Goal: Information Seeking & Learning: Find specific fact

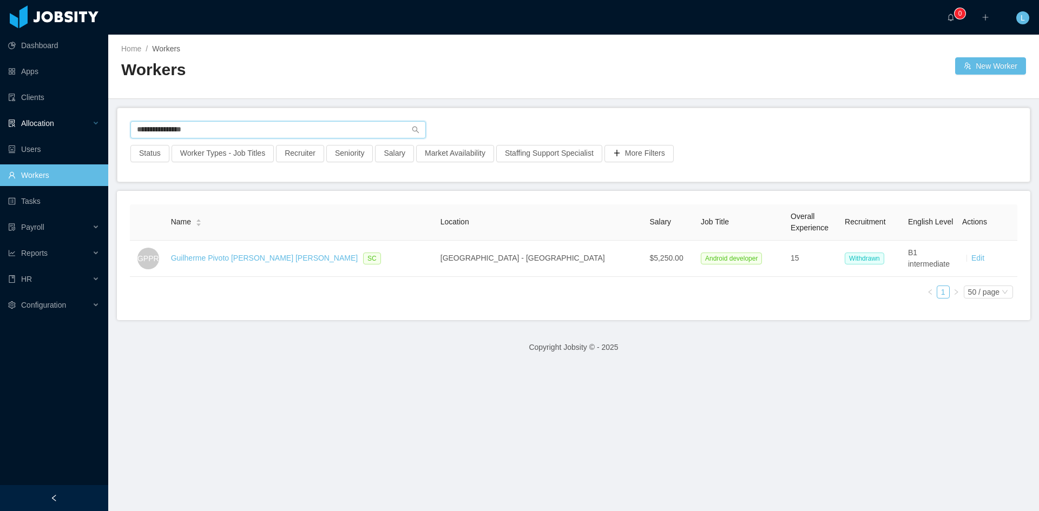
drag, startPoint x: 217, startPoint y: 132, endPoint x: 80, endPoint y: 132, distance: 137.5
click at [83, 132] on section "**********" at bounding box center [519, 255] width 1039 height 511
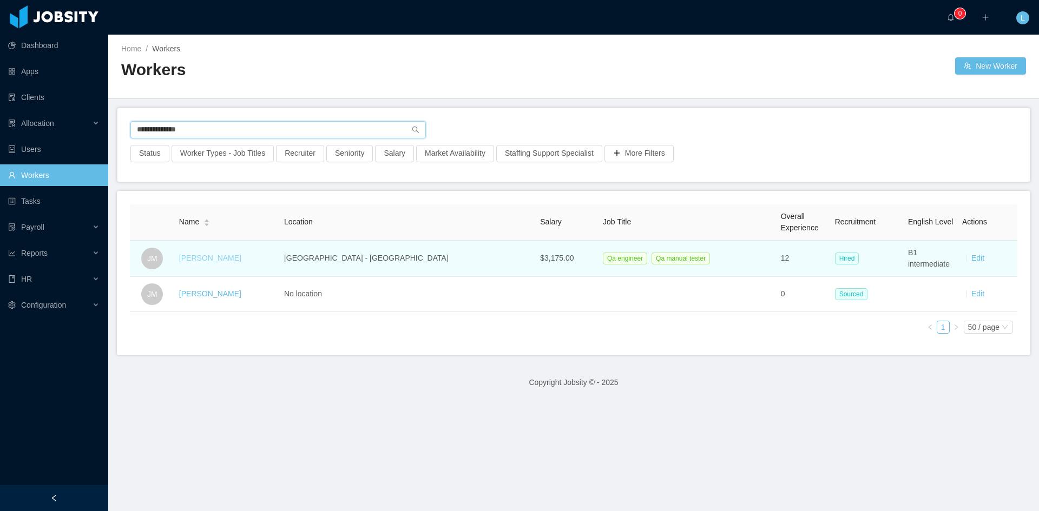
type input "**********"
click at [224, 254] on link "[PERSON_NAME]" at bounding box center [210, 258] width 62 height 9
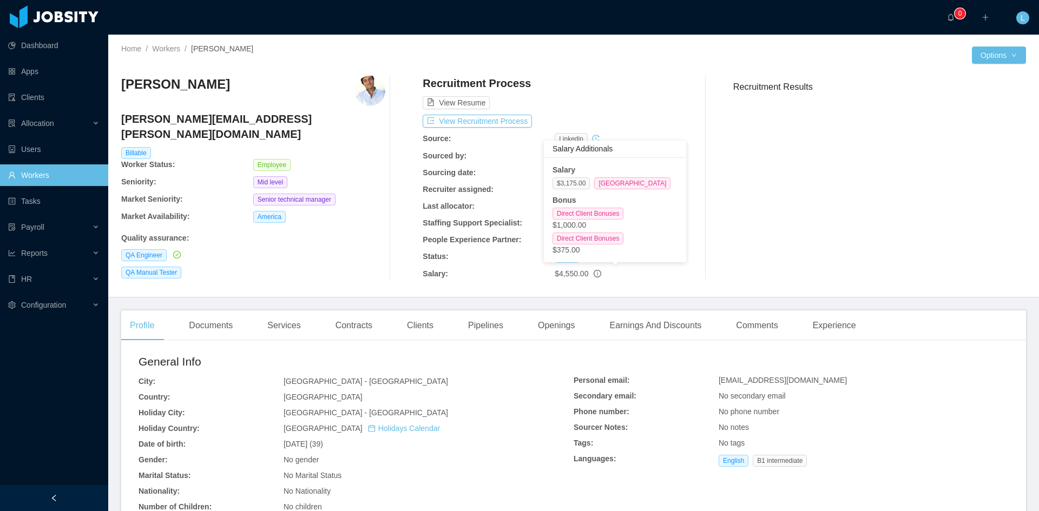
click at [594, 273] on icon "info-circle" at bounding box center [598, 274] width 8 height 8
click at [594, 274] on icon "info-circle" at bounding box center [598, 274] width 8 height 8
click at [594, 272] on icon "info-circle" at bounding box center [598, 274] width 8 height 8
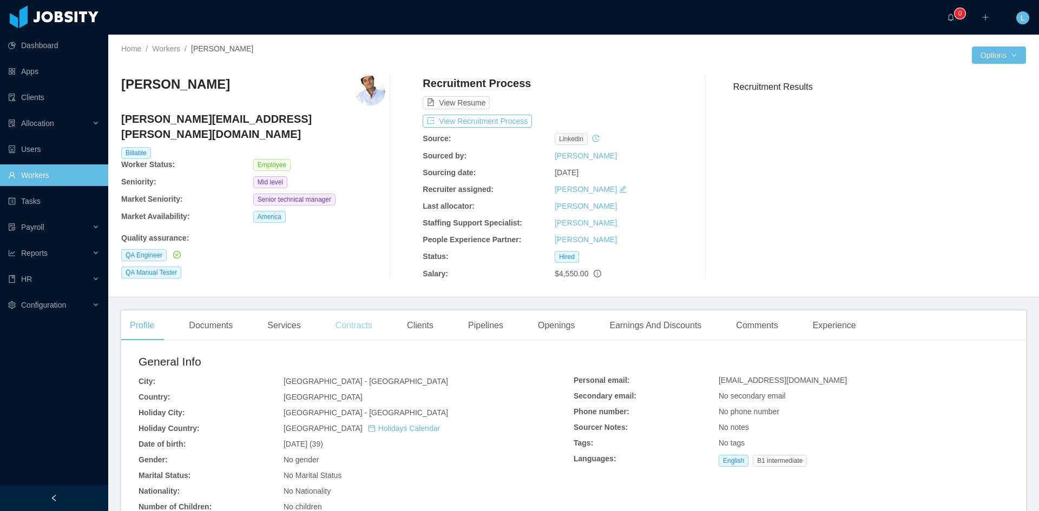
click at [351, 328] on div "Contracts" at bounding box center [354, 326] width 54 height 30
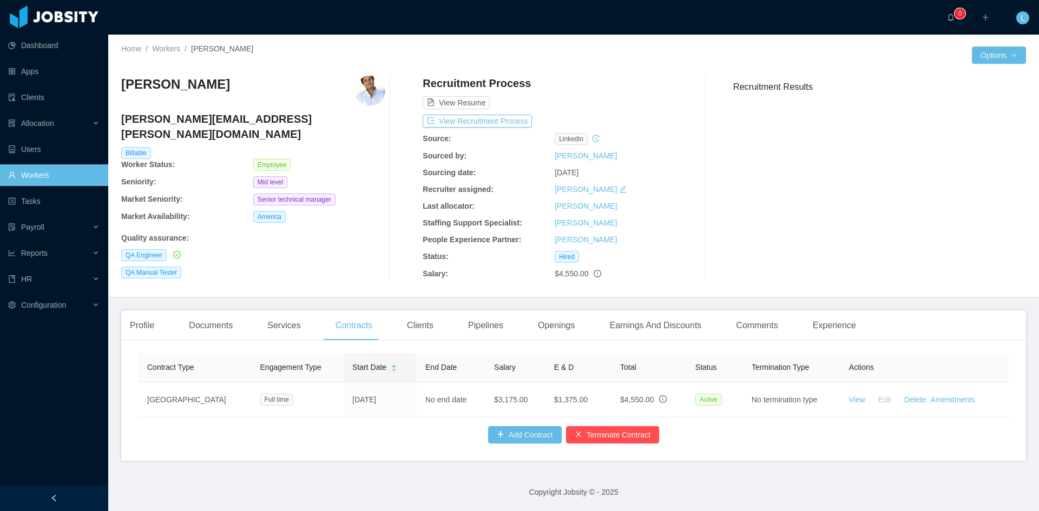
click at [593, 278] on div "$4,550.00" at bounding box center [621, 273] width 132 height 11
click at [254, 267] on div "QA Manual Tester" at bounding box center [253, 273] width 264 height 12
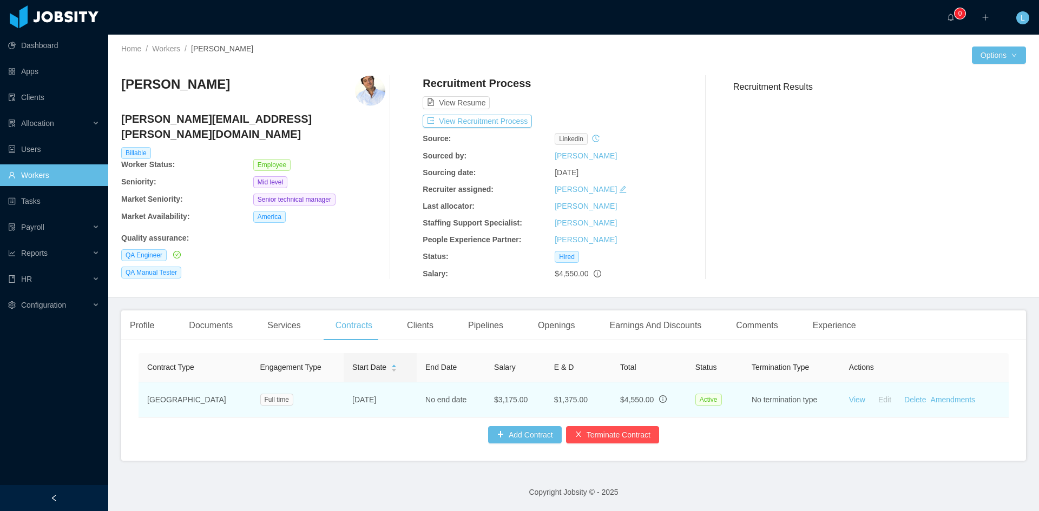
click at [659, 401] on icon "info-circle" at bounding box center [663, 400] width 8 height 8
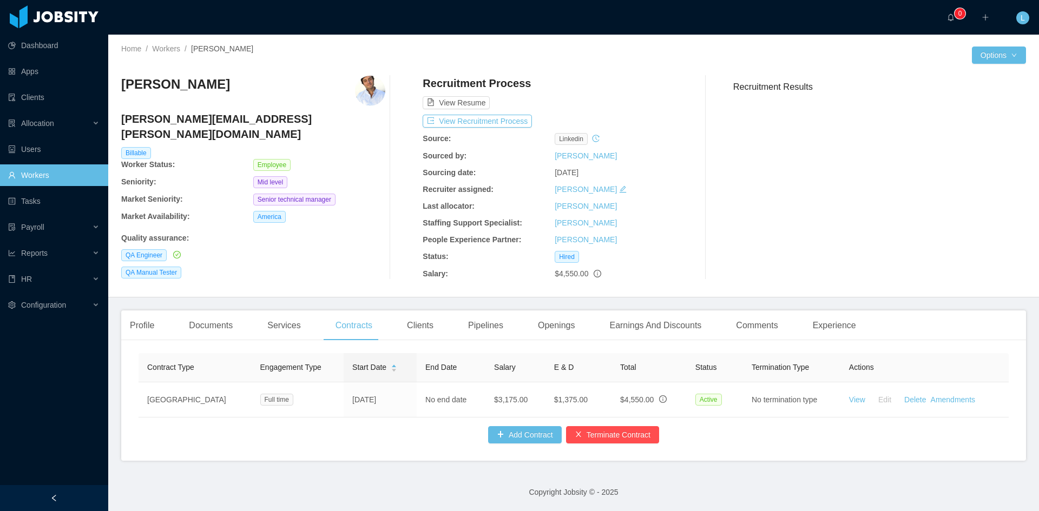
click at [373, 434] on div "Contract Type Engagement Type Start Date End Date Salary E & D Total Status Ter…" at bounding box center [574, 398] width 870 height 90
click at [37, 173] on link "Workers" at bounding box center [53, 176] width 91 height 22
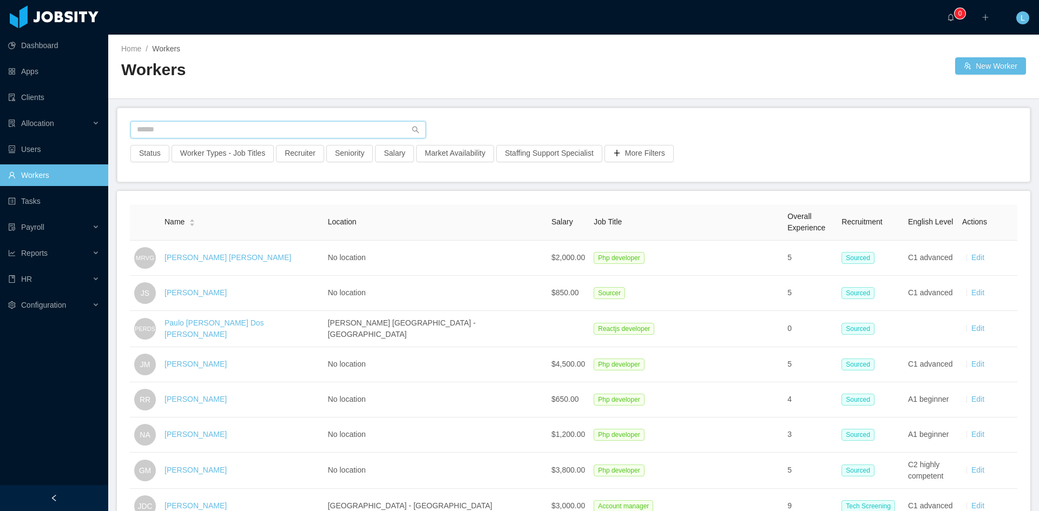
click at [216, 132] on input "text" at bounding box center [278, 129] width 296 height 17
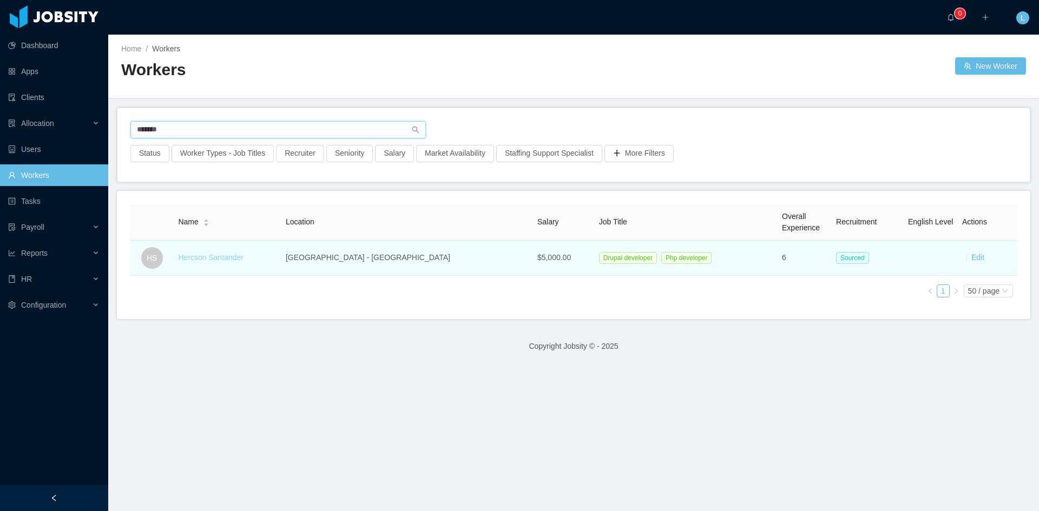
type input "*******"
click at [240, 257] on link "Hercson Santander" at bounding box center [210, 257] width 65 height 9
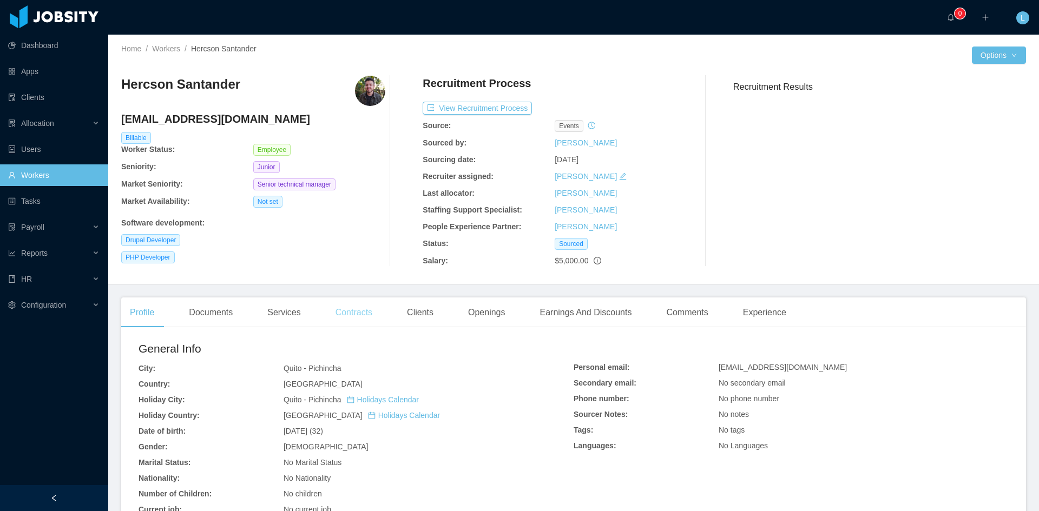
click at [356, 314] on div "Contracts" at bounding box center [354, 313] width 54 height 30
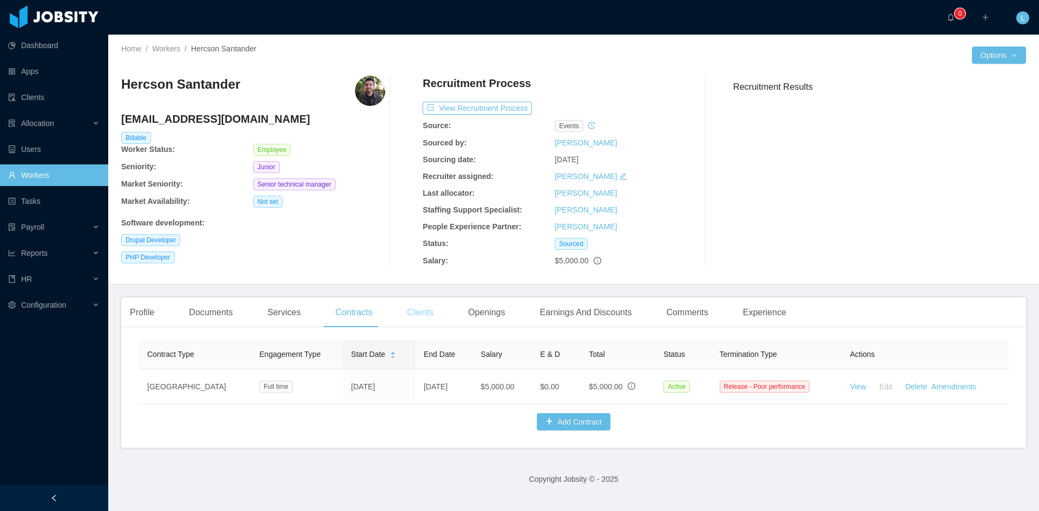
click at [415, 312] on div "Clients" at bounding box center [420, 313] width 44 height 30
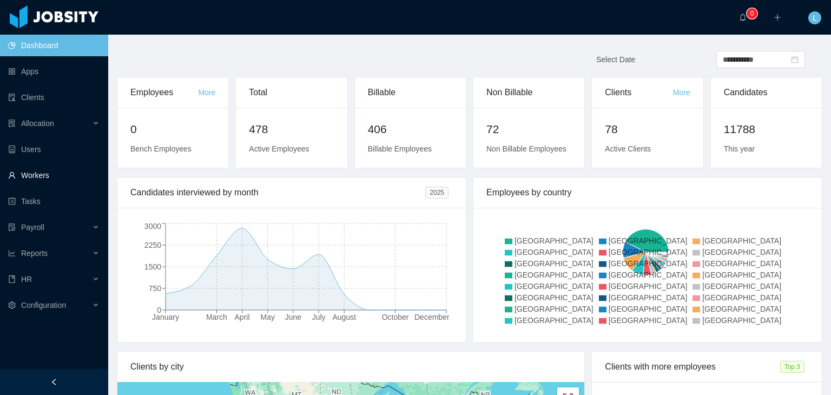
click at [52, 176] on link "Workers" at bounding box center [53, 176] width 91 height 22
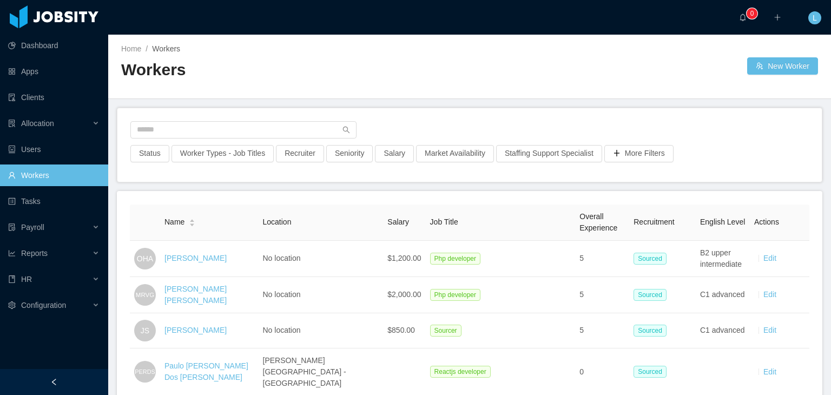
click at [180, 119] on div "Status Worker Types - Job Titles Recruiter Seniority Salary Market Availability…" at bounding box center [469, 145] width 705 height 74
click at [184, 127] on input "text" at bounding box center [243, 129] width 226 height 17
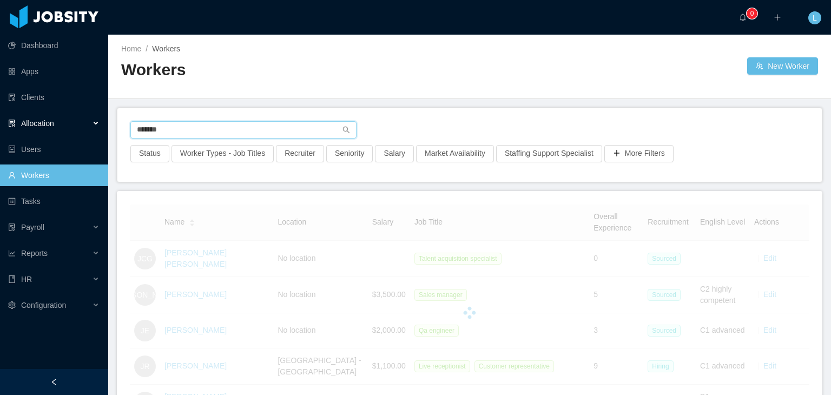
drag, startPoint x: 212, startPoint y: 137, endPoint x: 46, endPoint y: 128, distance: 166.4
click at [46, 128] on section "Dashboard Apps Clients Allocation Users Workers Tasks Payroll Reports HR Config…" at bounding box center [415, 197] width 831 height 395
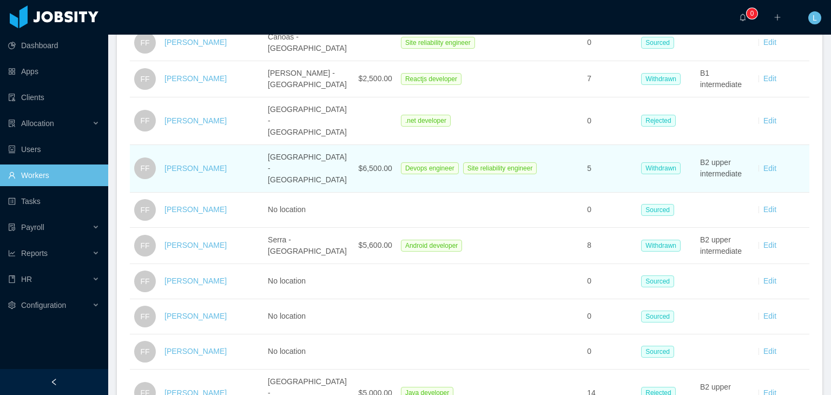
scroll to position [1191, 0]
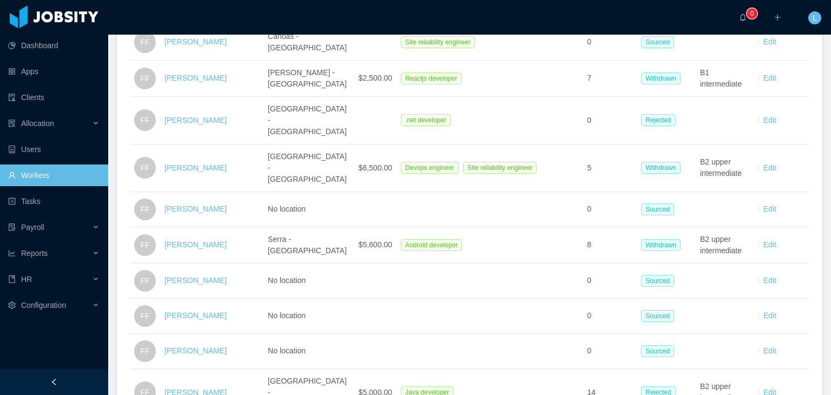
type input "********"
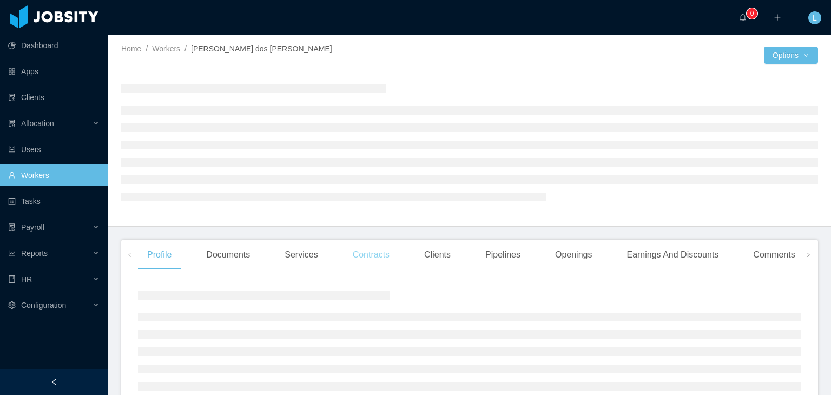
click at [377, 256] on main "Home / Workers / [PERSON_NAME] dos [PERSON_NAME] / Options Profile Documents Se…" at bounding box center [469, 215] width 723 height 360
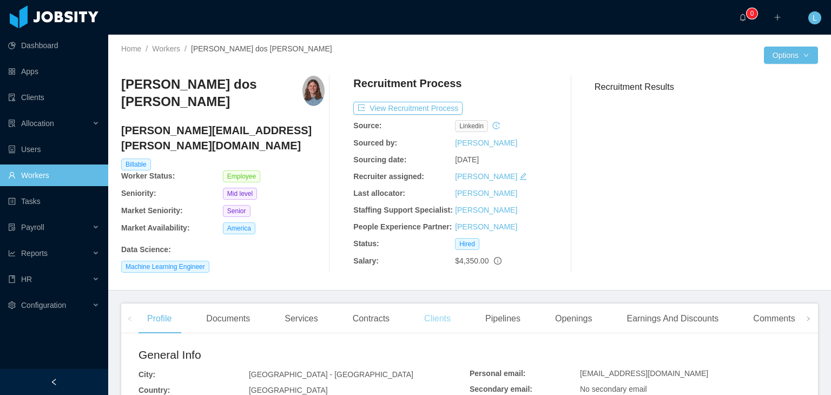
click at [435, 312] on div "Clients" at bounding box center [438, 319] width 44 height 30
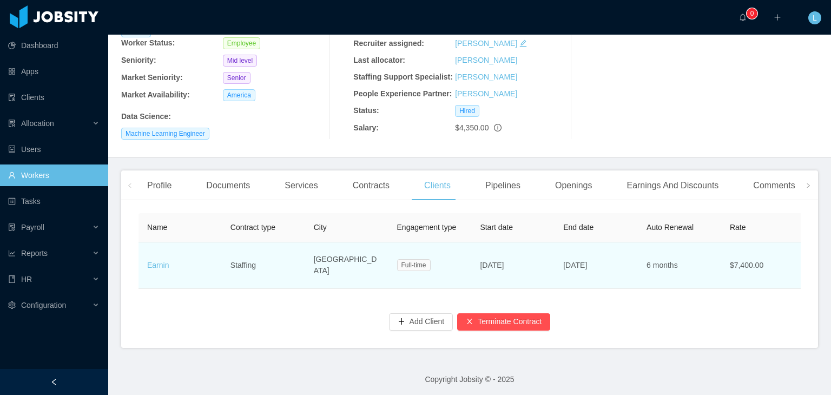
scroll to position [134, 0]
drag, startPoint x: 562, startPoint y: 260, endPoint x: 619, endPoint y: 259, distance: 56.8
click at [619, 259] on td "[DATE]" at bounding box center [596, 264] width 83 height 47
copy span "[DATE]"
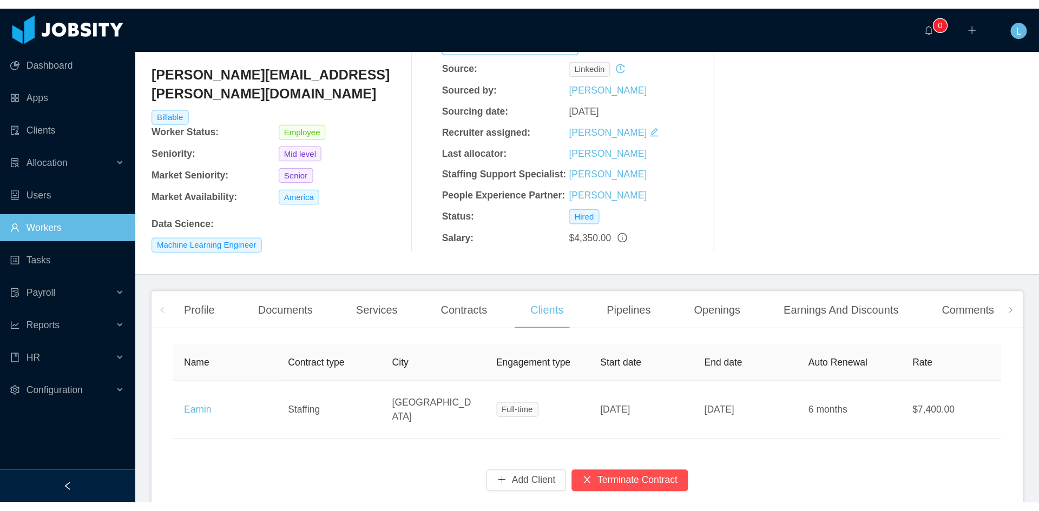
scroll to position [0, 0]
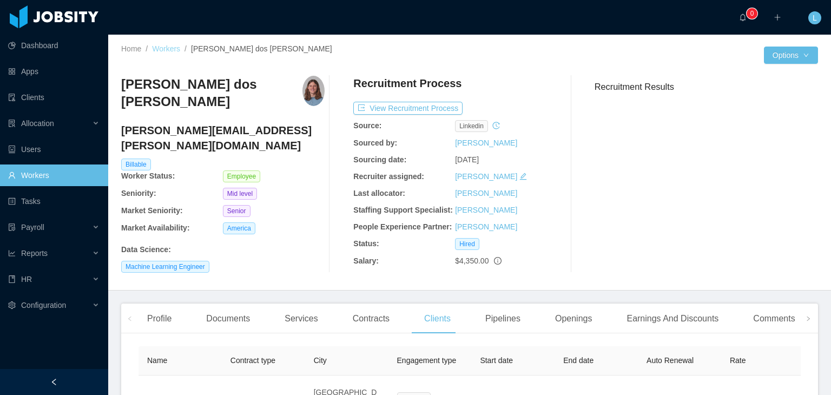
click at [169, 47] on link "Workers" at bounding box center [166, 48] width 28 height 9
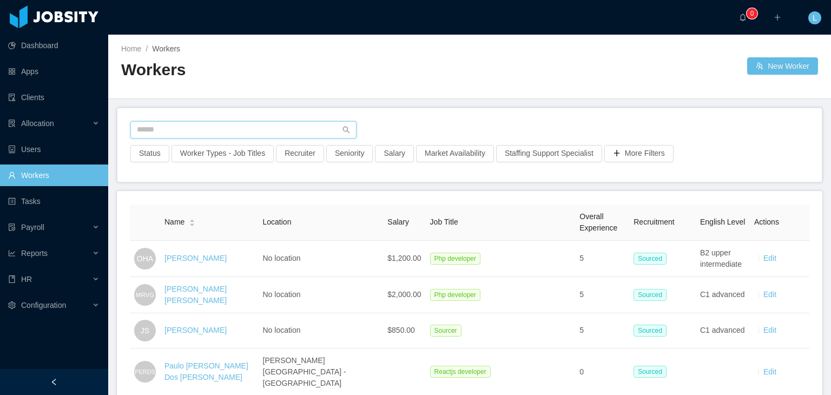
click at [209, 128] on input "text" at bounding box center [243, 129] width 226 height 17
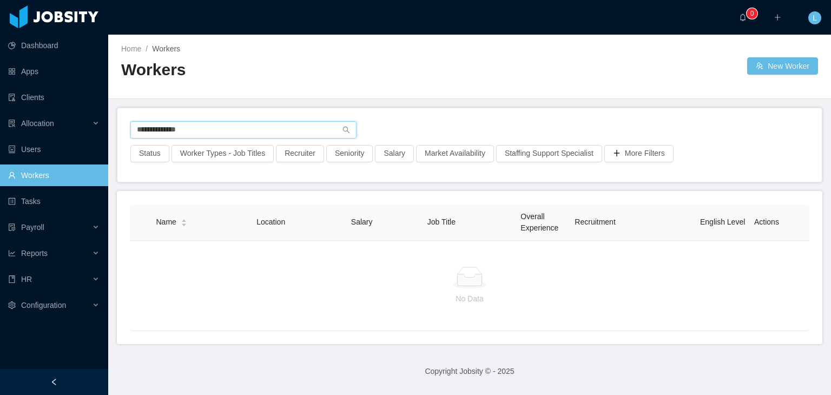
drag, startPoint x: 197, startPoint y: 126, endPoint x: 170, endPoint y: 138, distance: 29.8
click at [170, 138] on div "**********" at bounding box center [469, 133] width 679 height 24
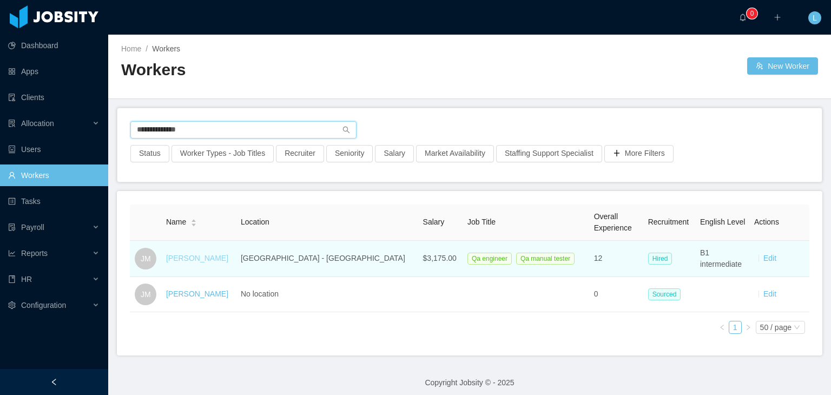
type input "**********"
click at [202, 262] on link "[PERSON_NAME]" at bounding box center [197, 258] width 62 height 9
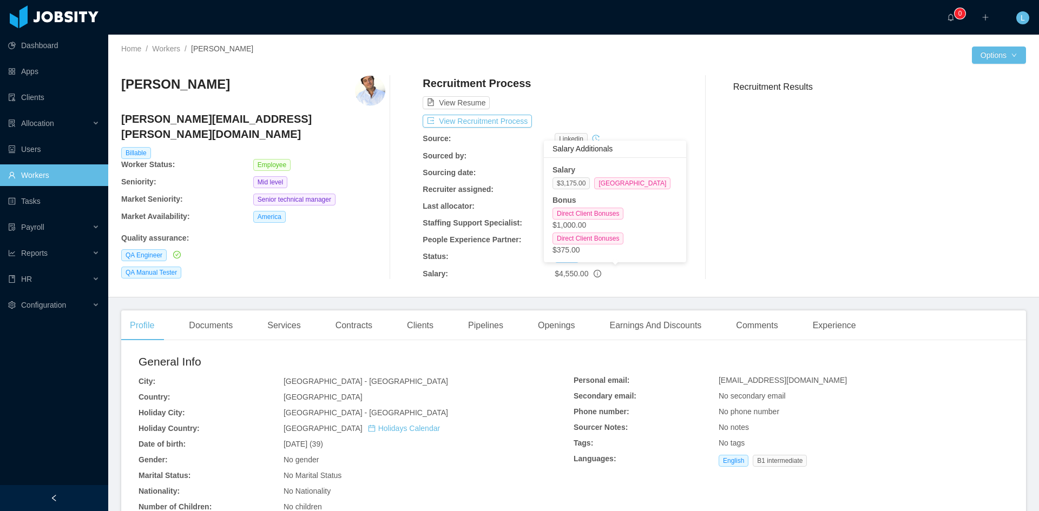
click at [594, 272] on icon "info-circle" at bounding box center [598, 274] width 8 height 8
click at [543, 259] on body "Dashboard Apps Clients Allocation Users Workers Tasks Payroll Reports HR Config…" at bounding box center [519, 255] width 1039 height 511
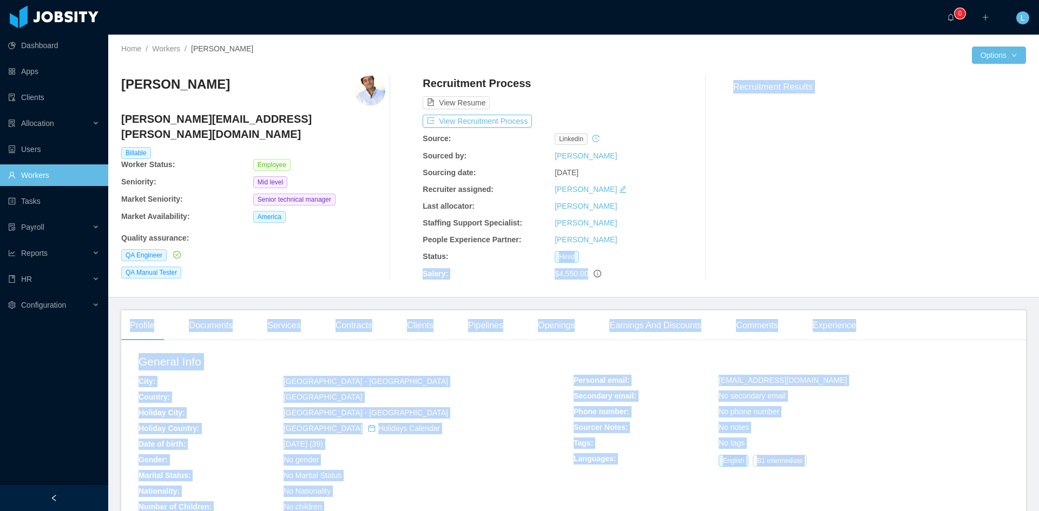
click at [515, 273] on div "Salary:" at bounding box center [489, 273] width 132 height 11
